Goal: Information Seeking & Learning: Find specific fact

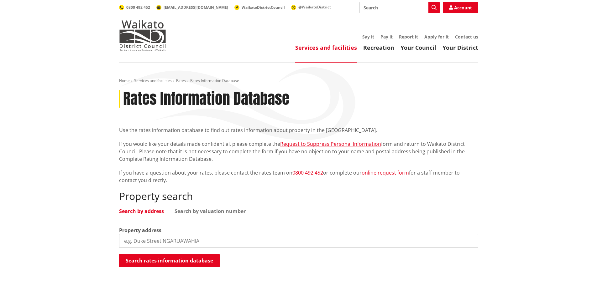
click at [202, 245] on input "search" at bounding box center [298, 241] width 359 height 14
type input "37A rimu street"
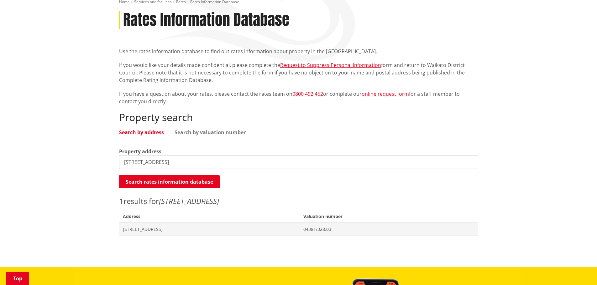
scroll to position [94, 0]
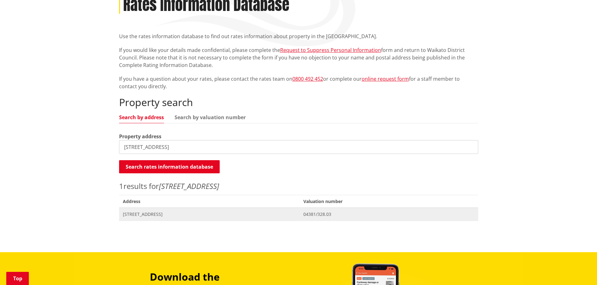
click at [148, 216] on span "[STREET_ADDRESS]" at bounding box center [209, 214] width 173 height 6
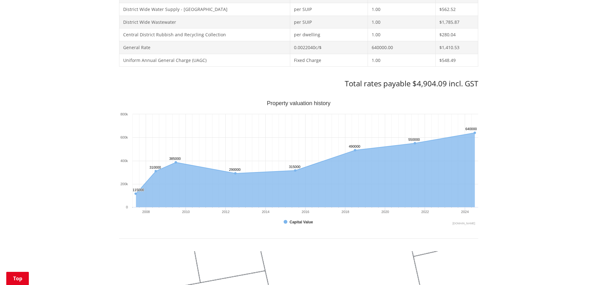
scroll to position [313, 0]
